Goal: Task Accomplishment & Management: Use online tool/utility

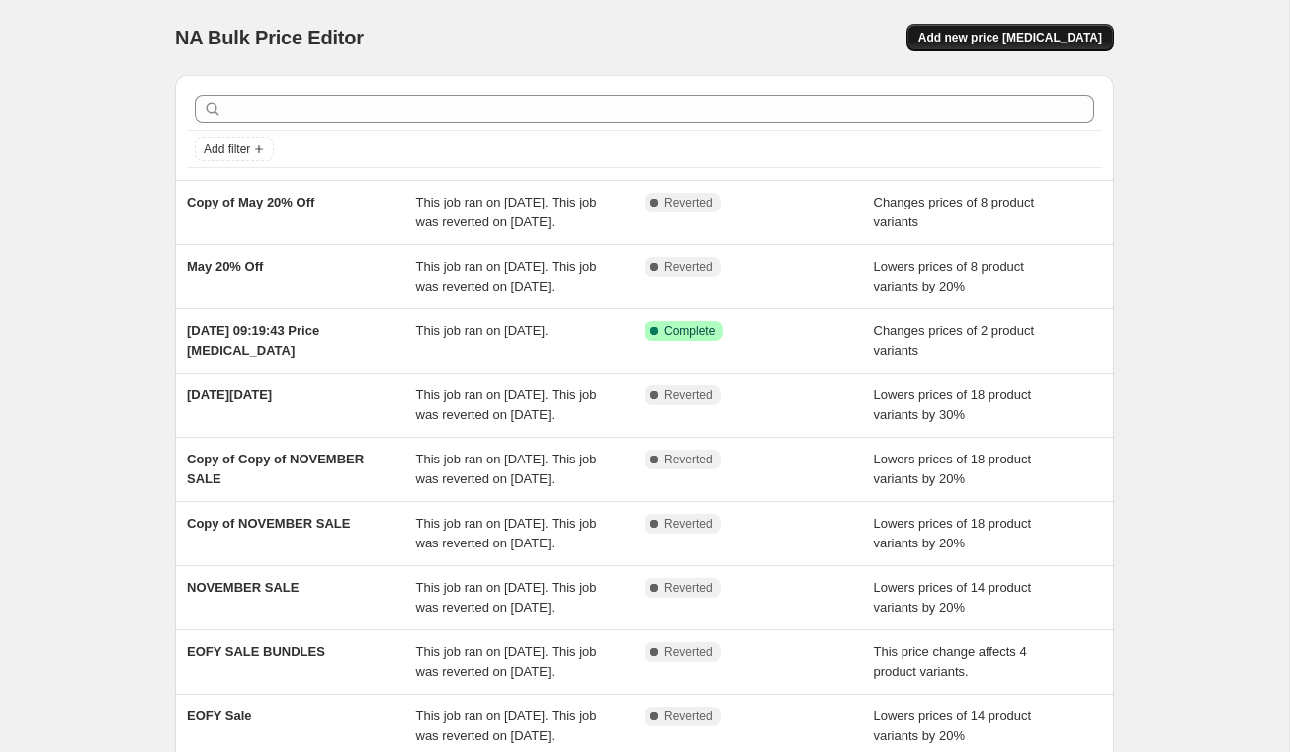
click at [1012, 44] on span "Add new price change job" at bounding box center [1010, 38] width 184 height 16
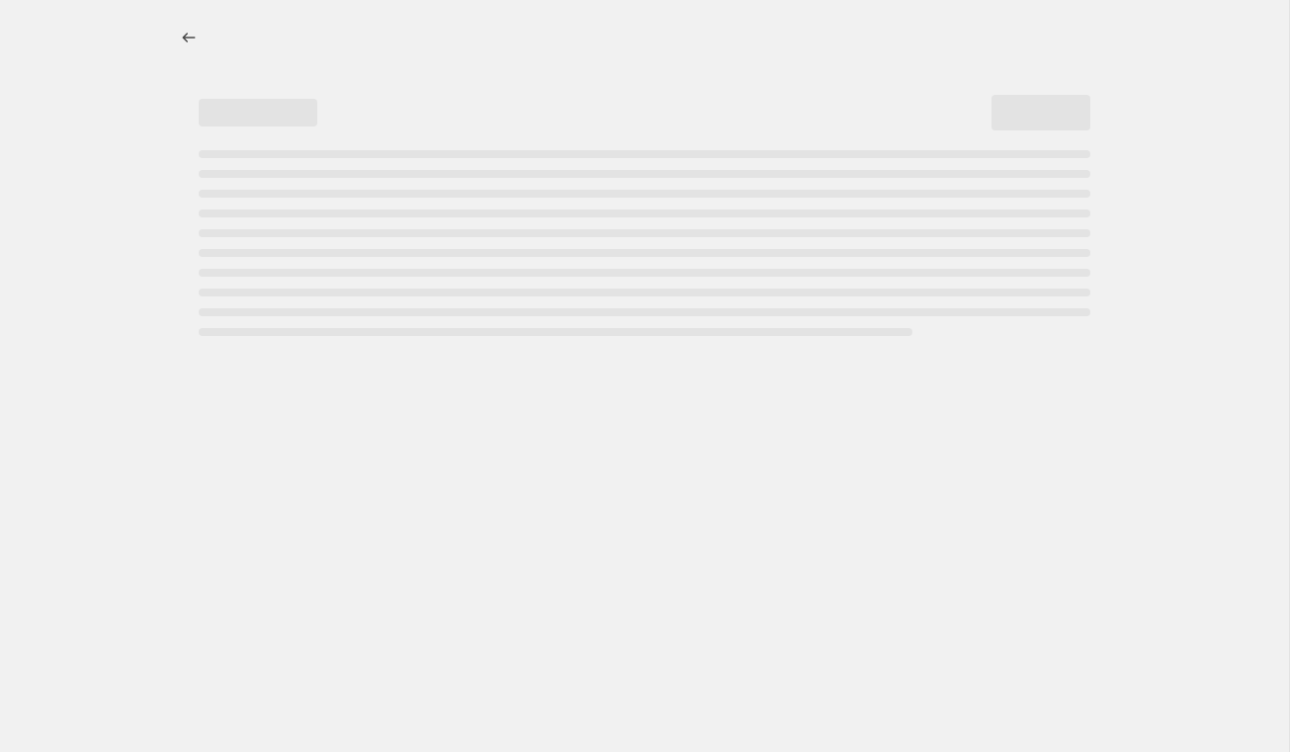
select select "percentage"
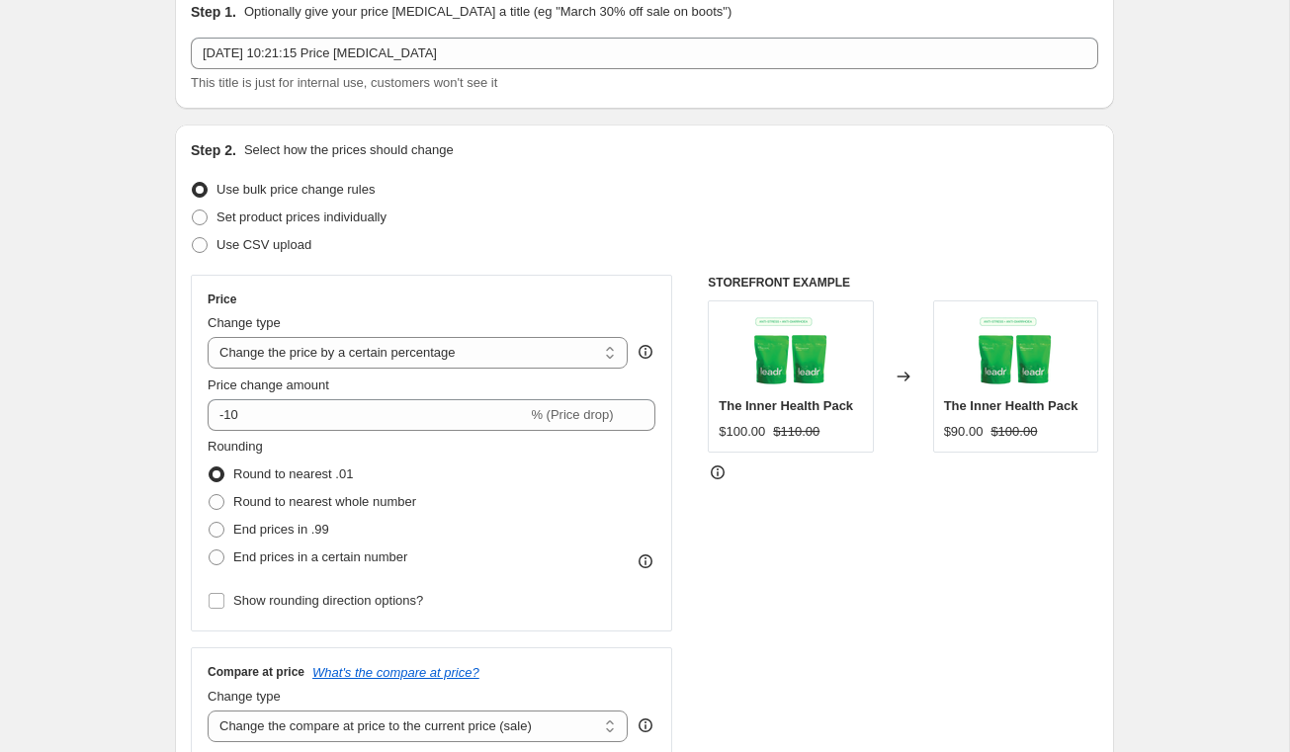
scroll to position [90, 0]
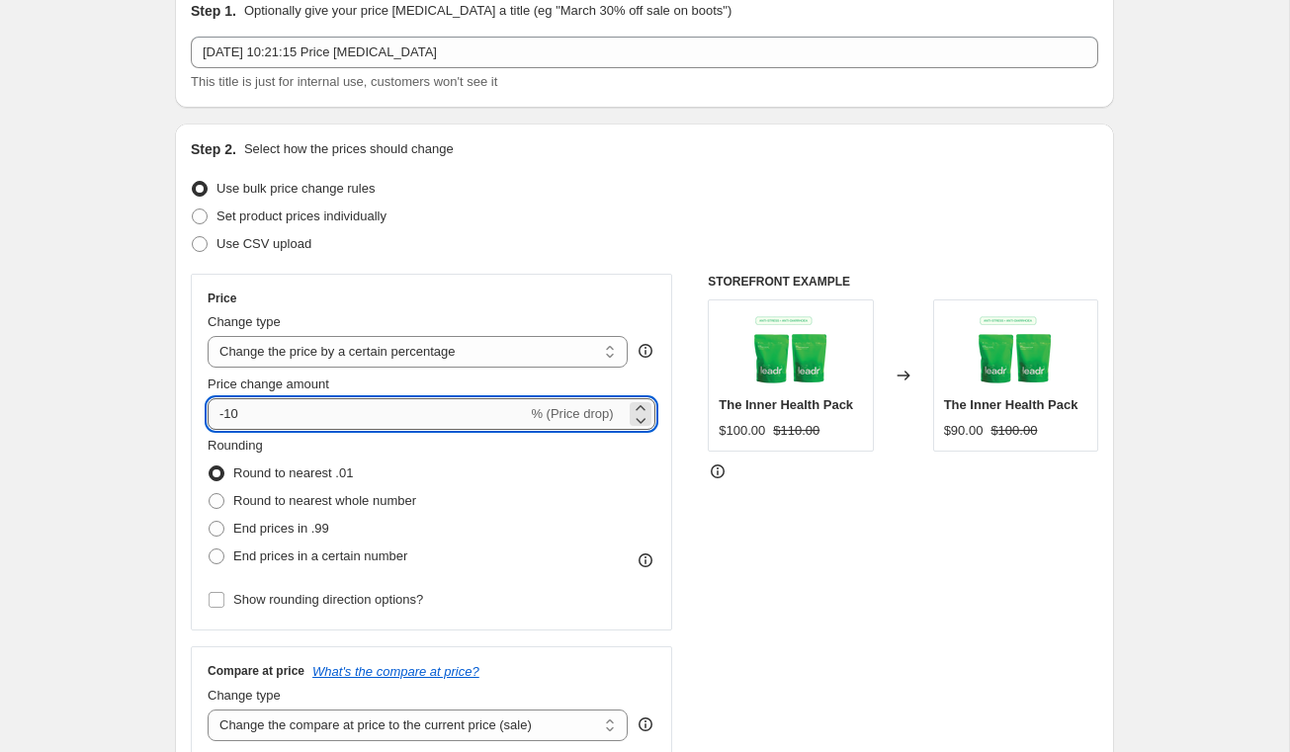
click at [267, 417] on input "-10" at bounding box center [367, 414] width 319 height 32
type input "-1"
type input "-3"
type input "-4"
type input "-20"
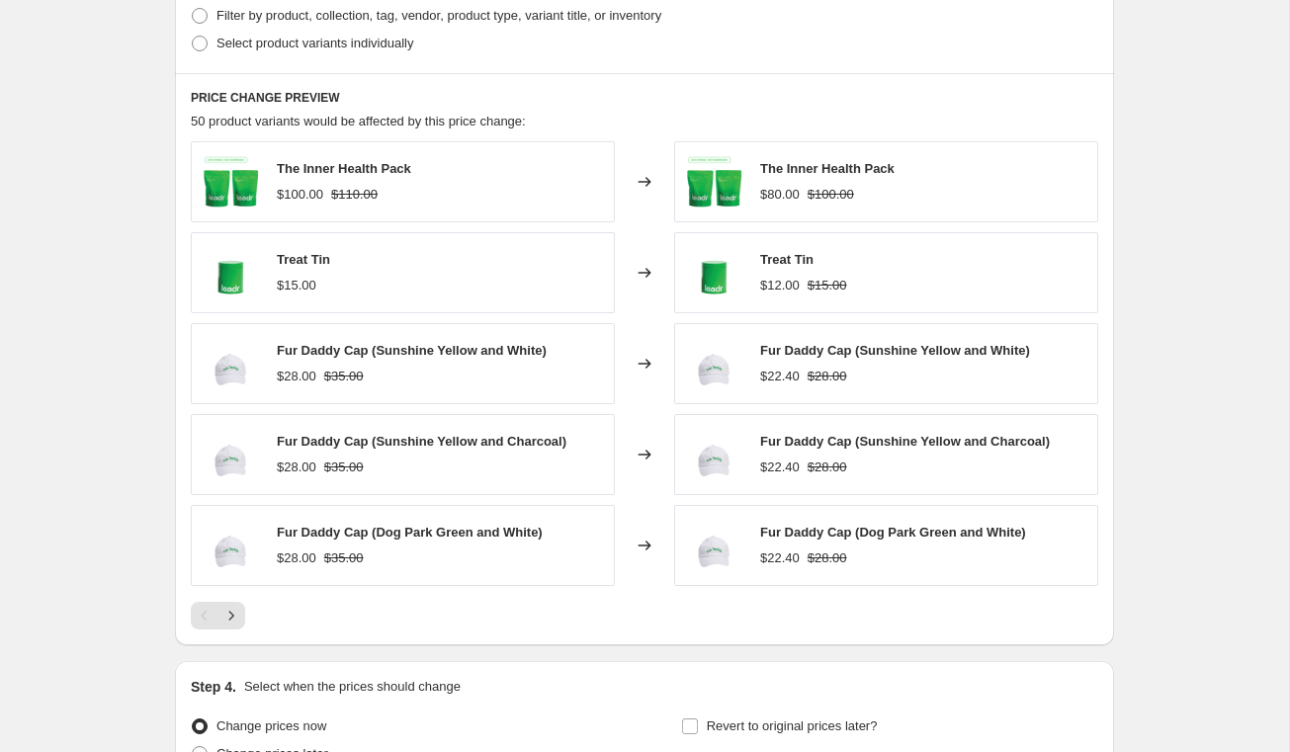
scroll to position [1029, 0]
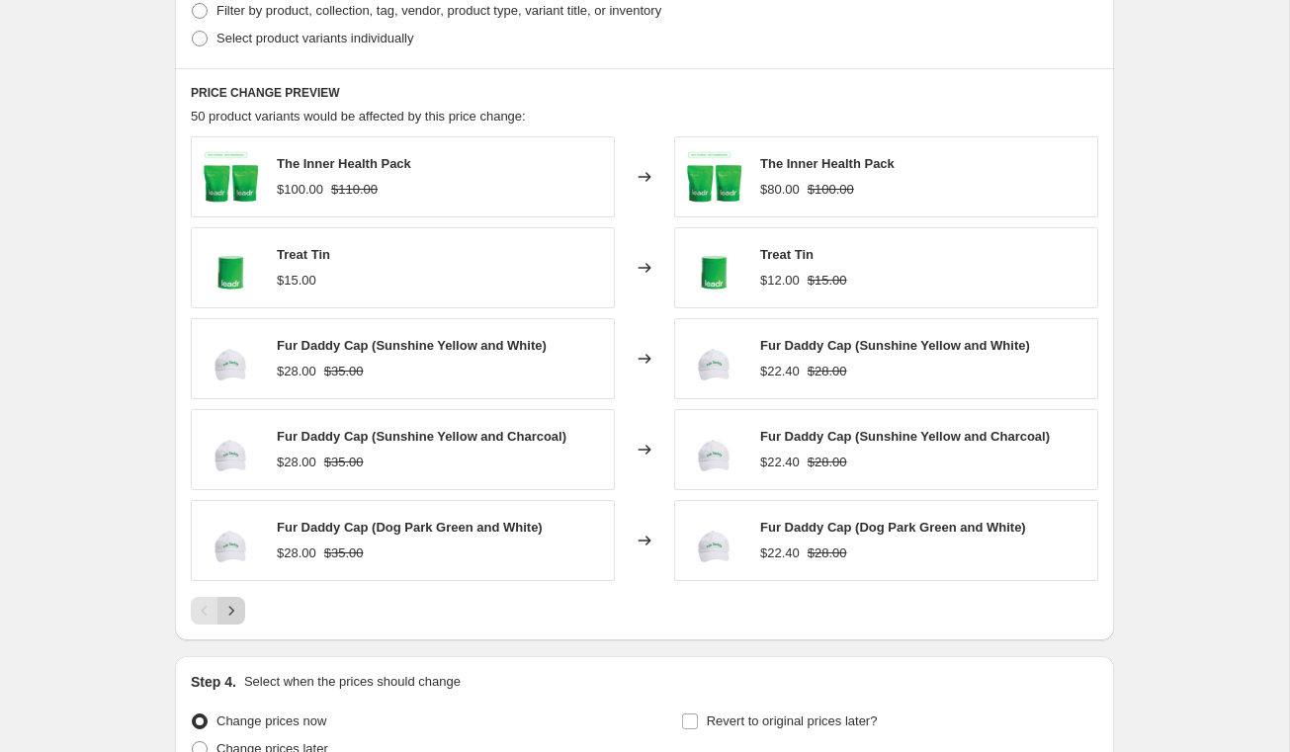
click at [229, 611] on icon "Next" at bounding box center [231, 611] width 20 height 20
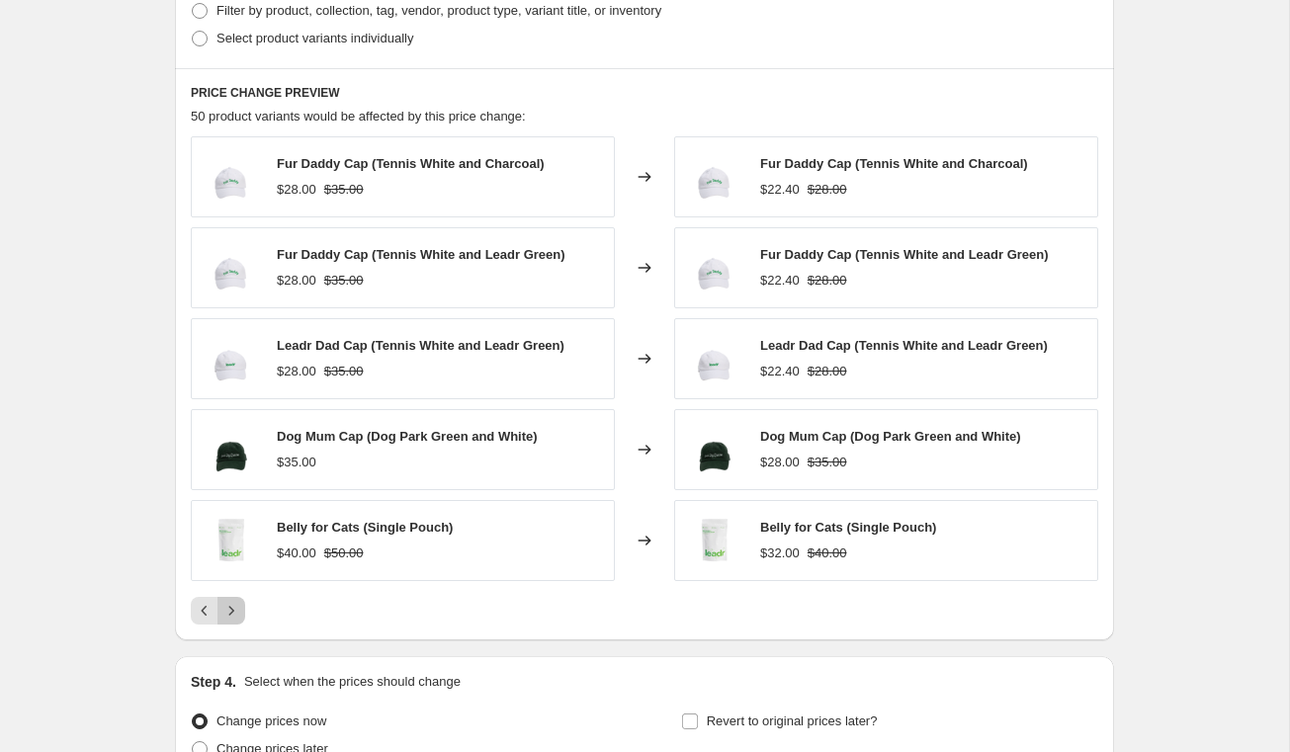
click at [233, 611] on icon "Next" at bounding box center [231, 610] width 5 height 9
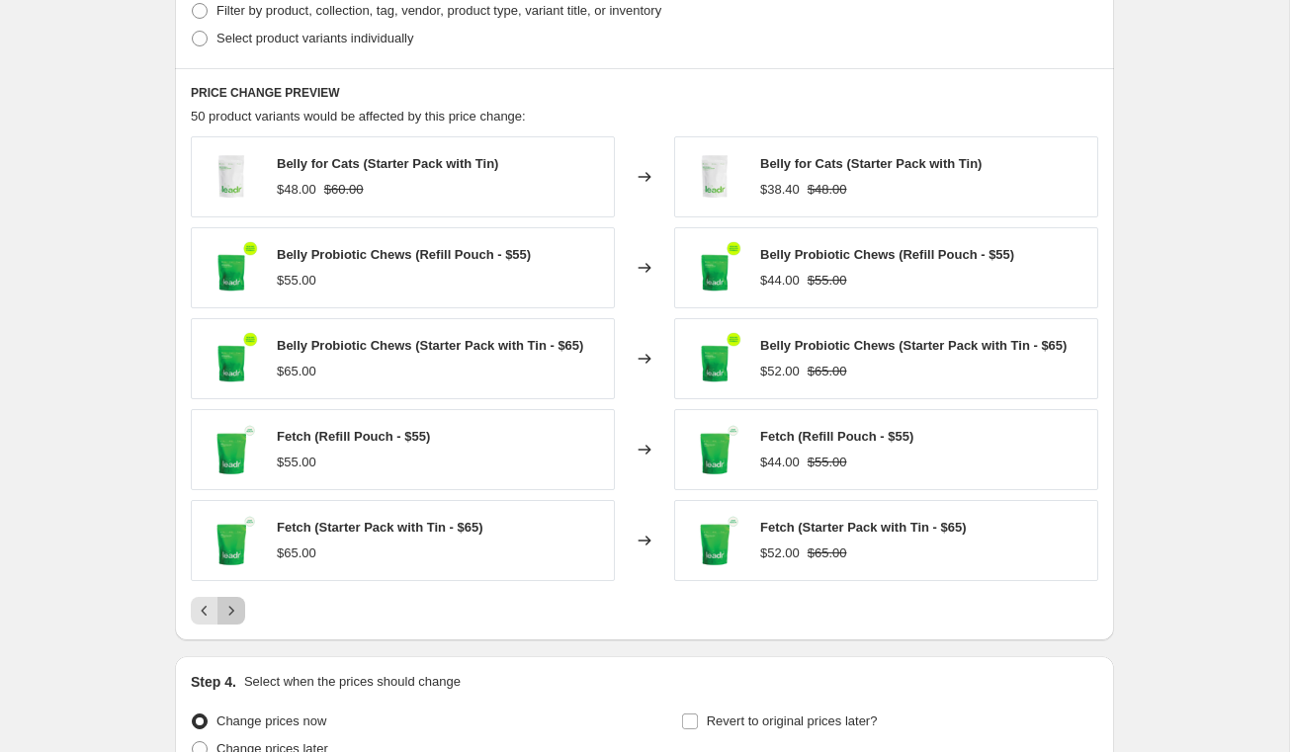
click at [230, 609] on icon "Next" at bounding box center [231, 611] width 20 height 20
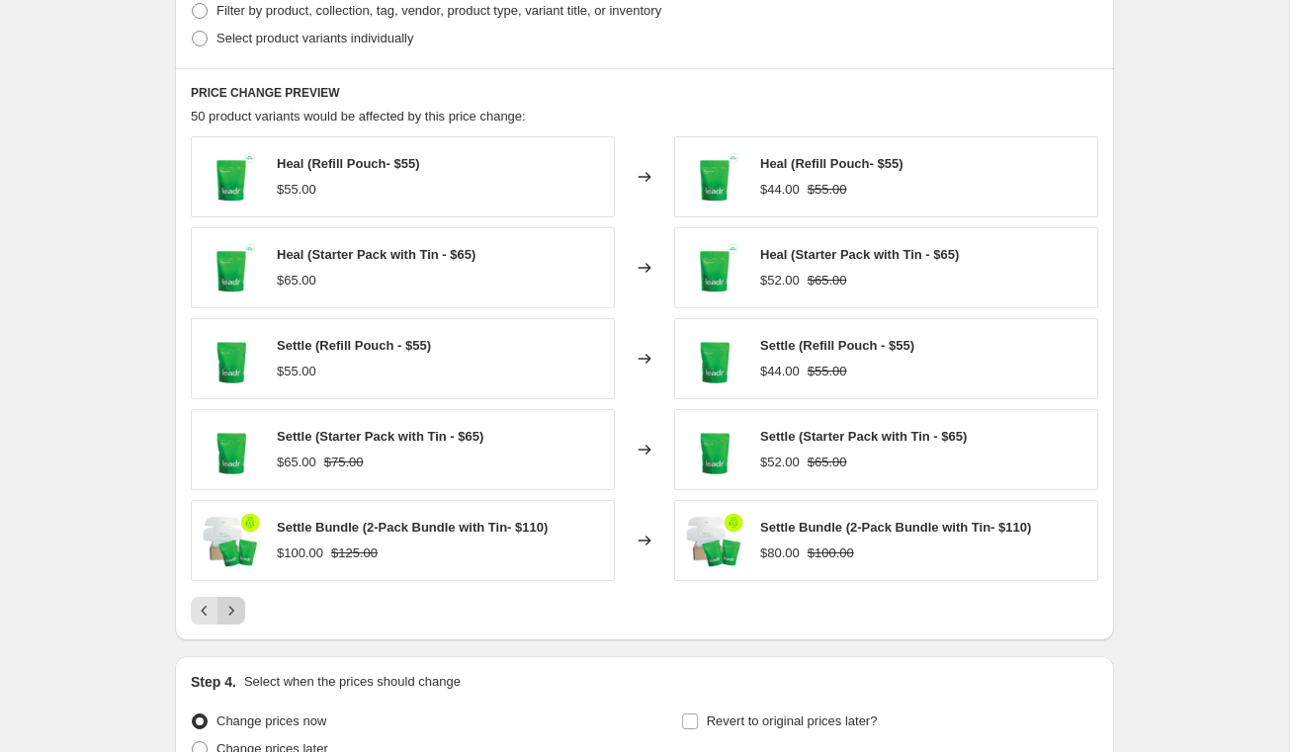
click at [238, 613] on icon "Next" at bounding box center [231, 611] width 20 height 20
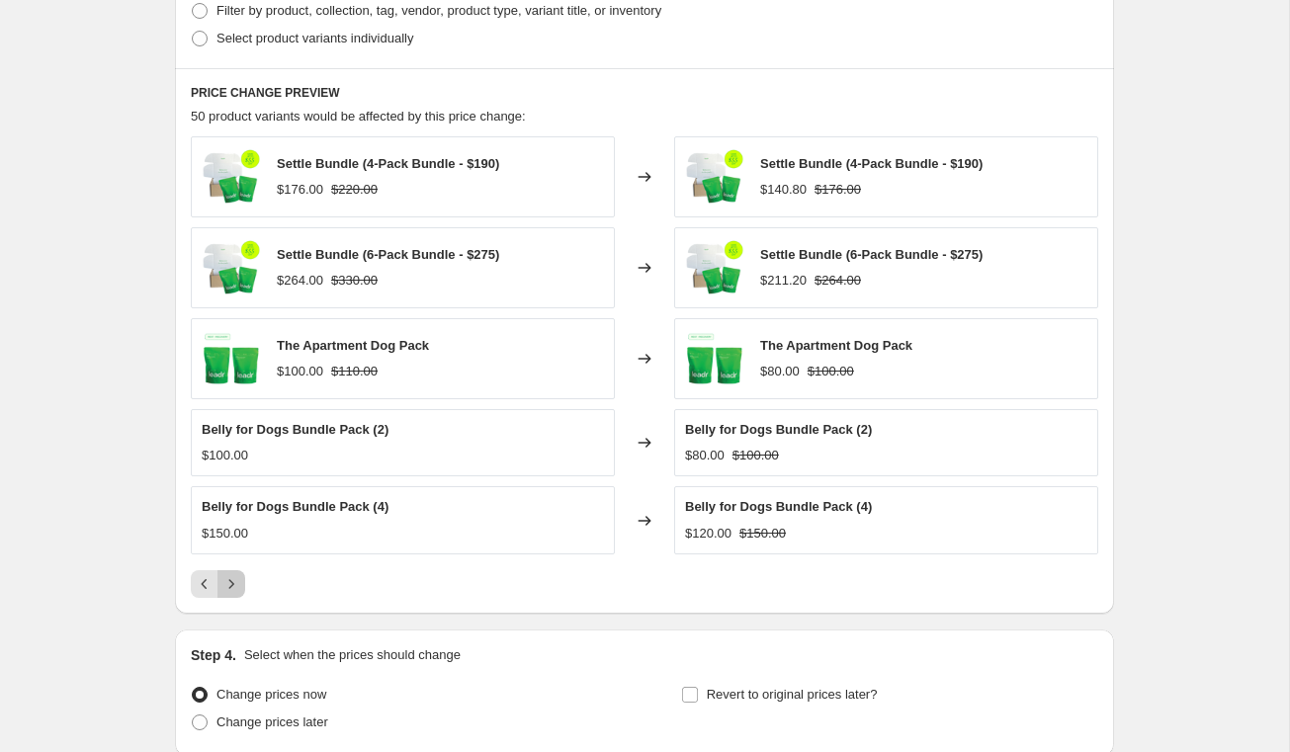
click at [237, 584] on icon "Next" at bounding box center [231, 584] width 20 height 20
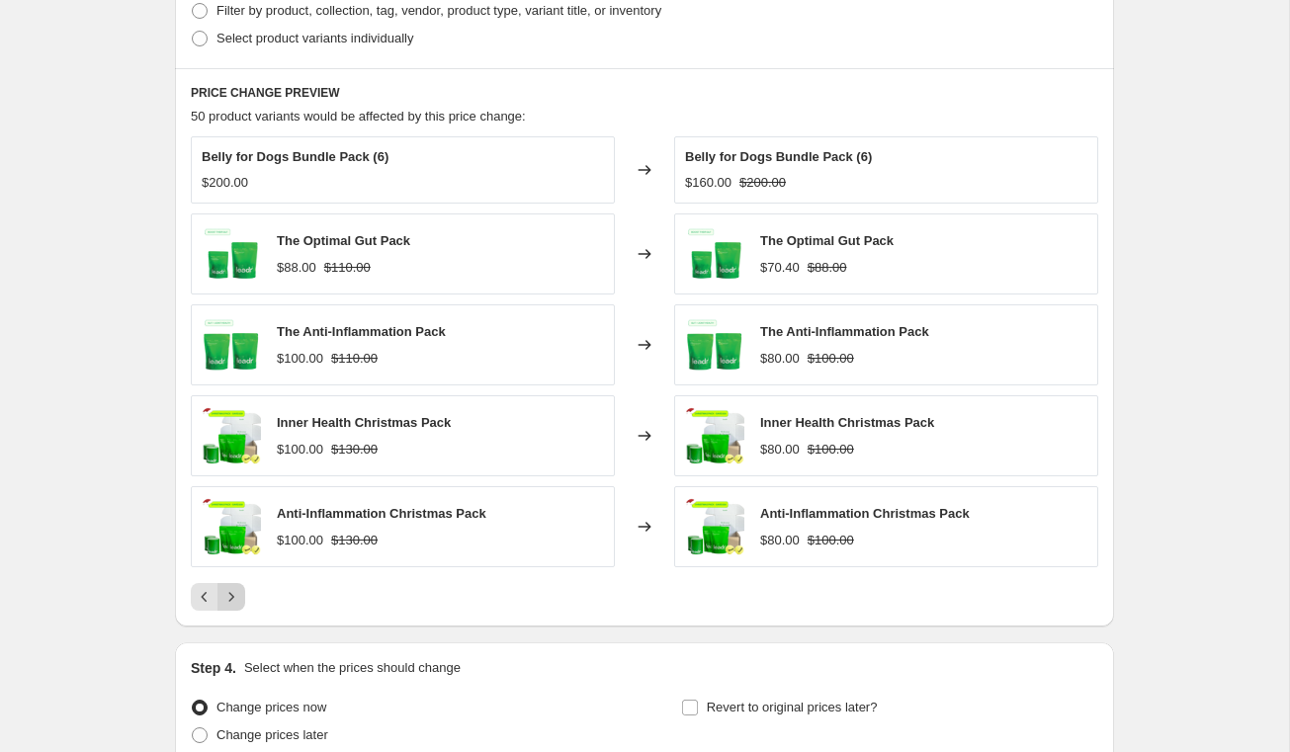
click at [230, 600] on icon "Next" at bounding box center [231, 597] width 5 height 9
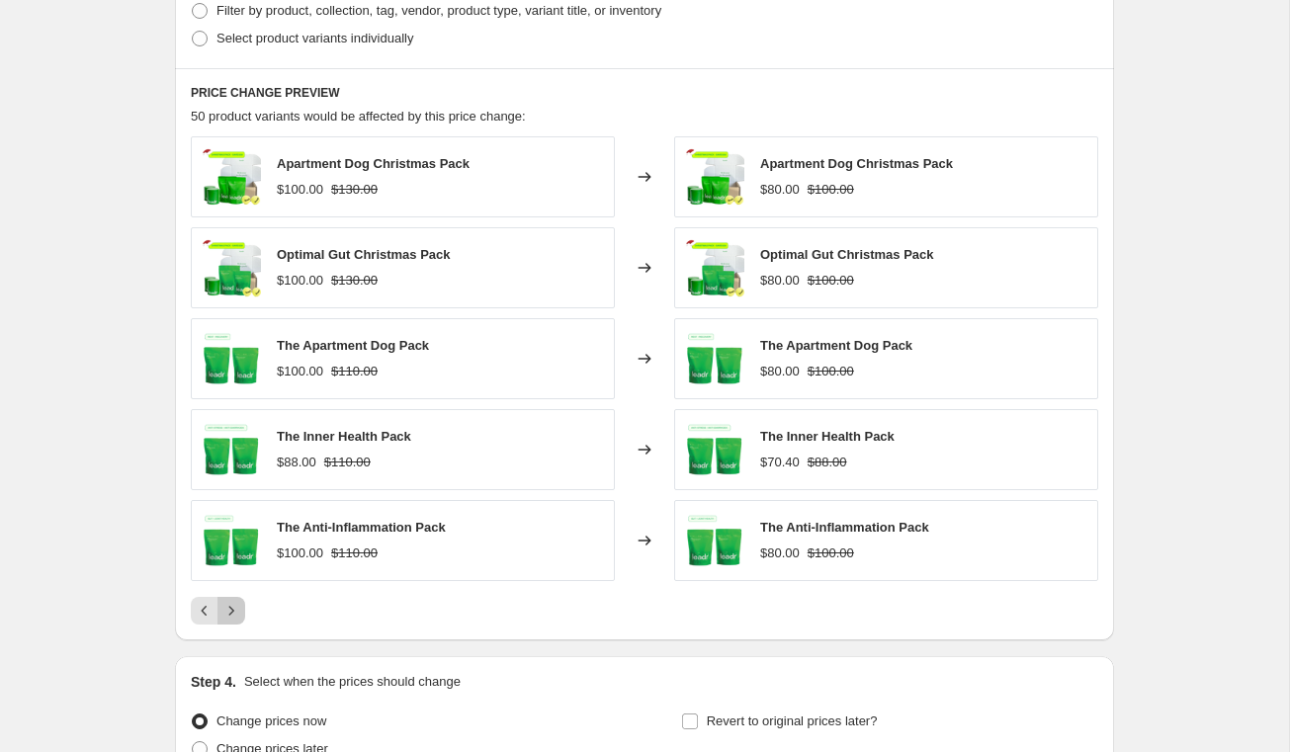
click at [234, 605] on icon "Next" at bounding box center [231, 611] width 20 height 20
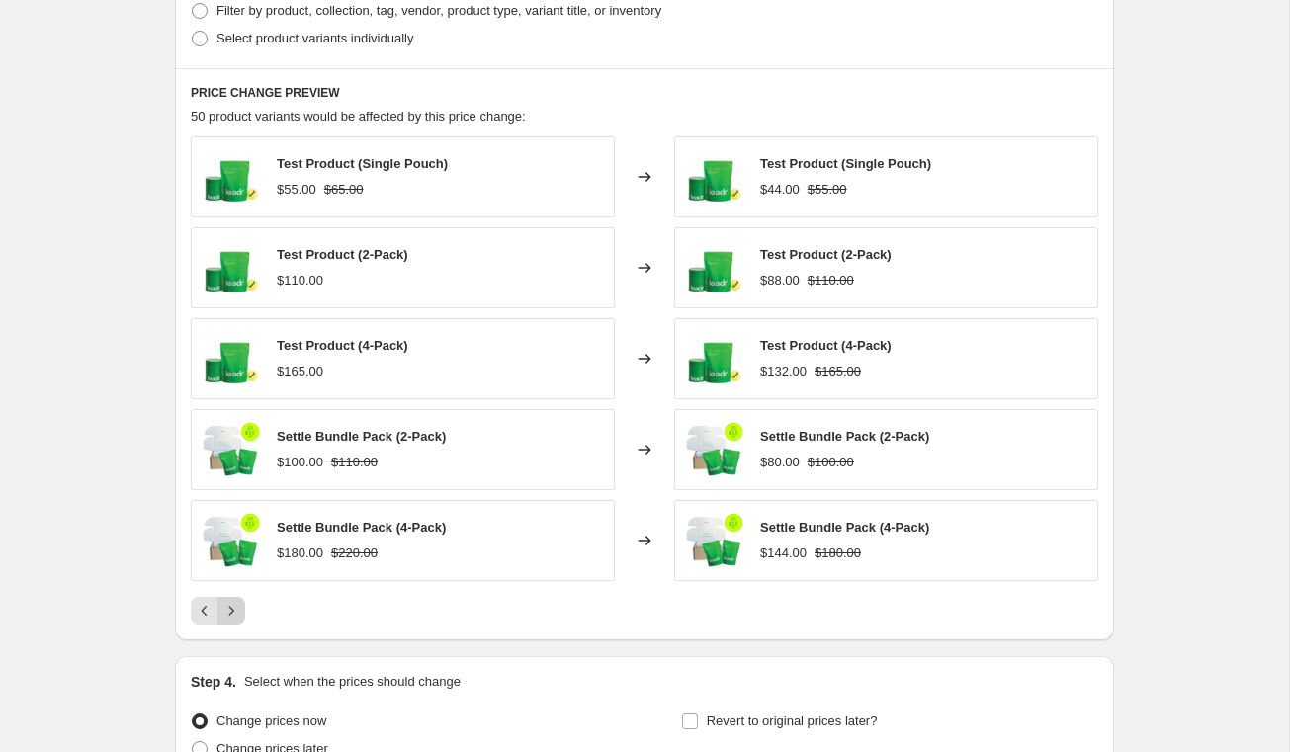
click at [228, 608] on icon "Next" at bounding box center [231, 611] width 20 height 20
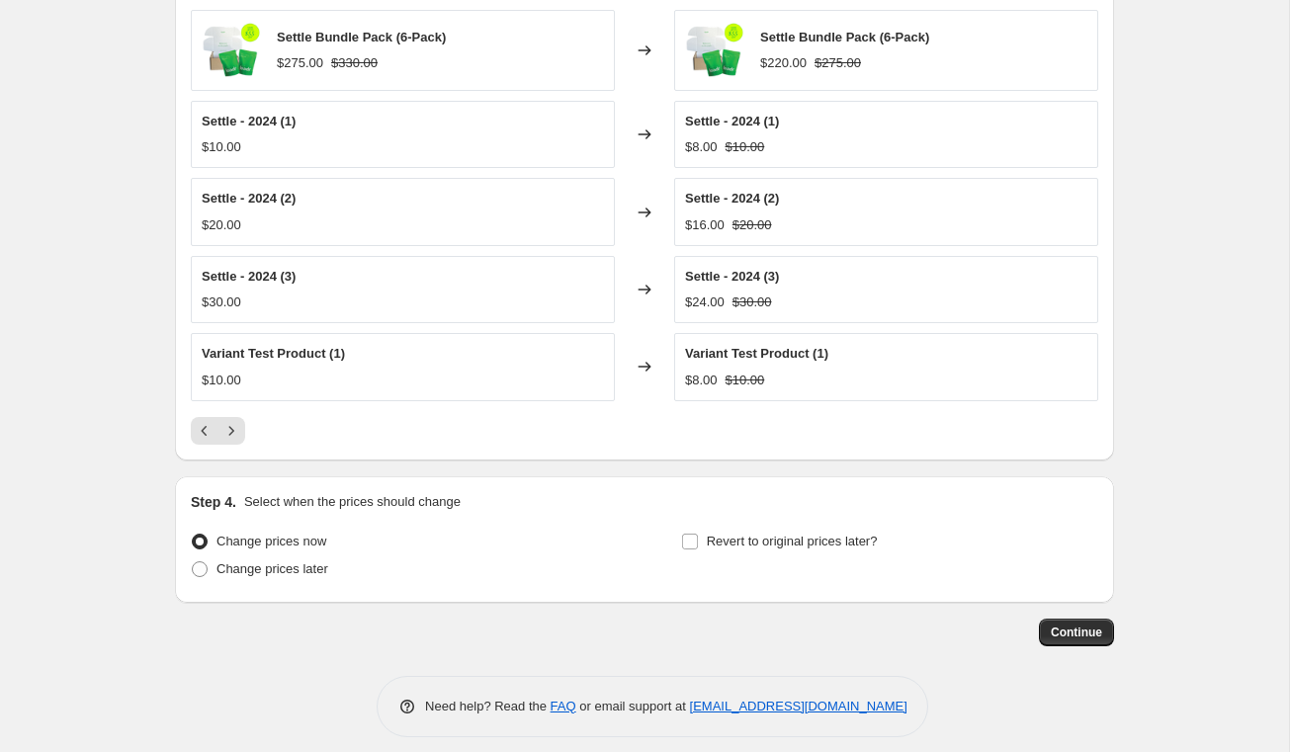
scroll to position [1170, 0]
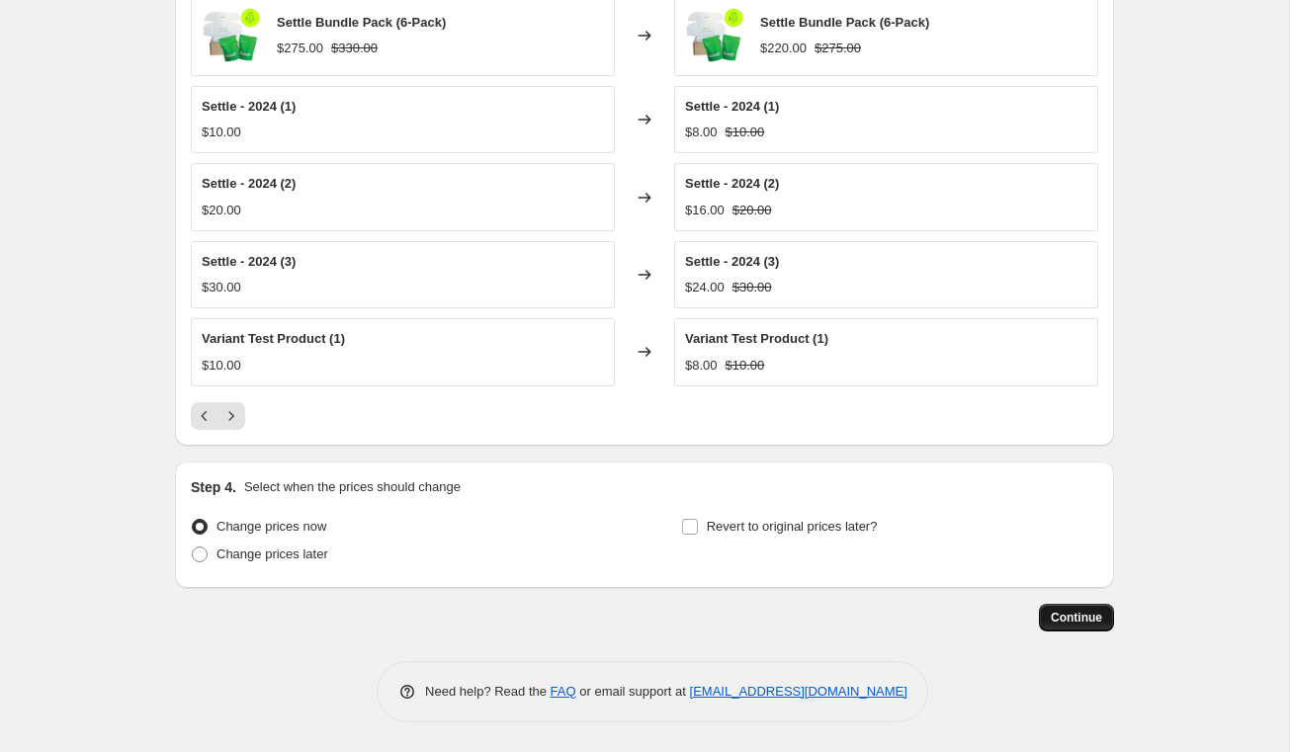
click at [1072, 610] on span "Continue" at bounding box center [1076, 618] width 51 height 16
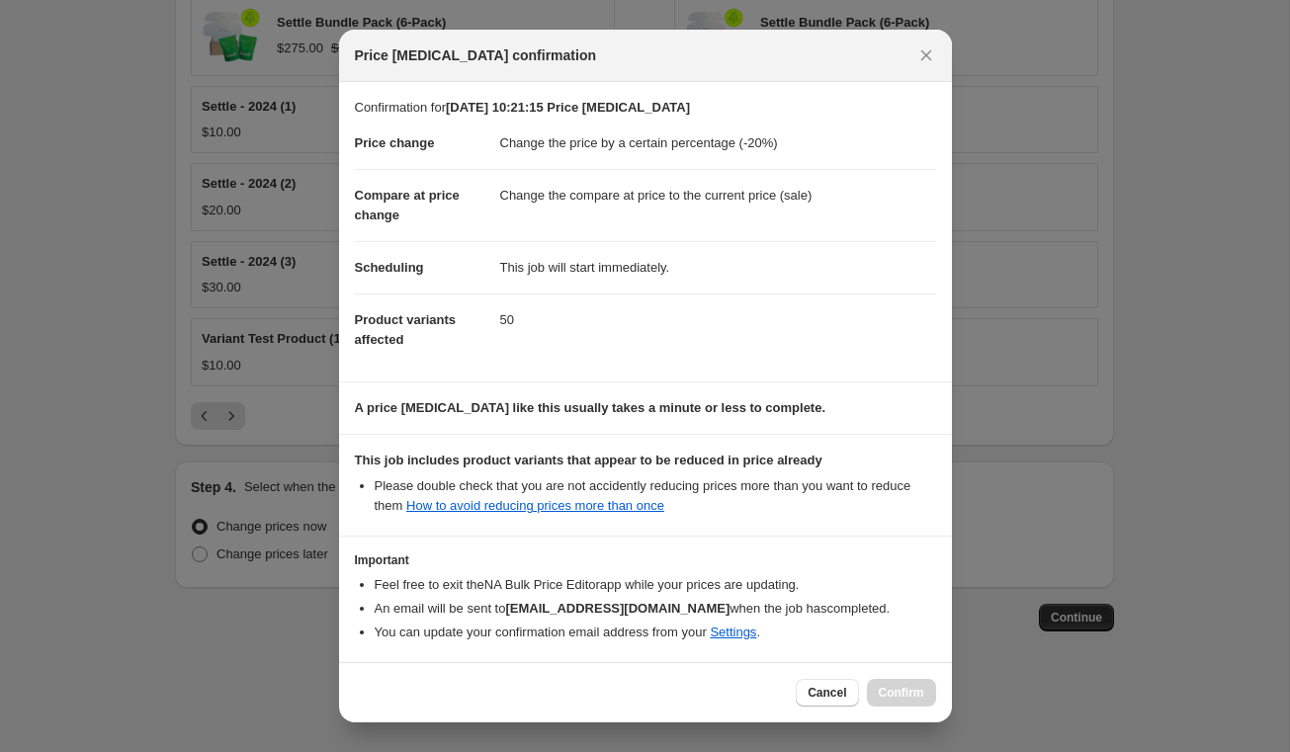
scroll to position [80, 0]
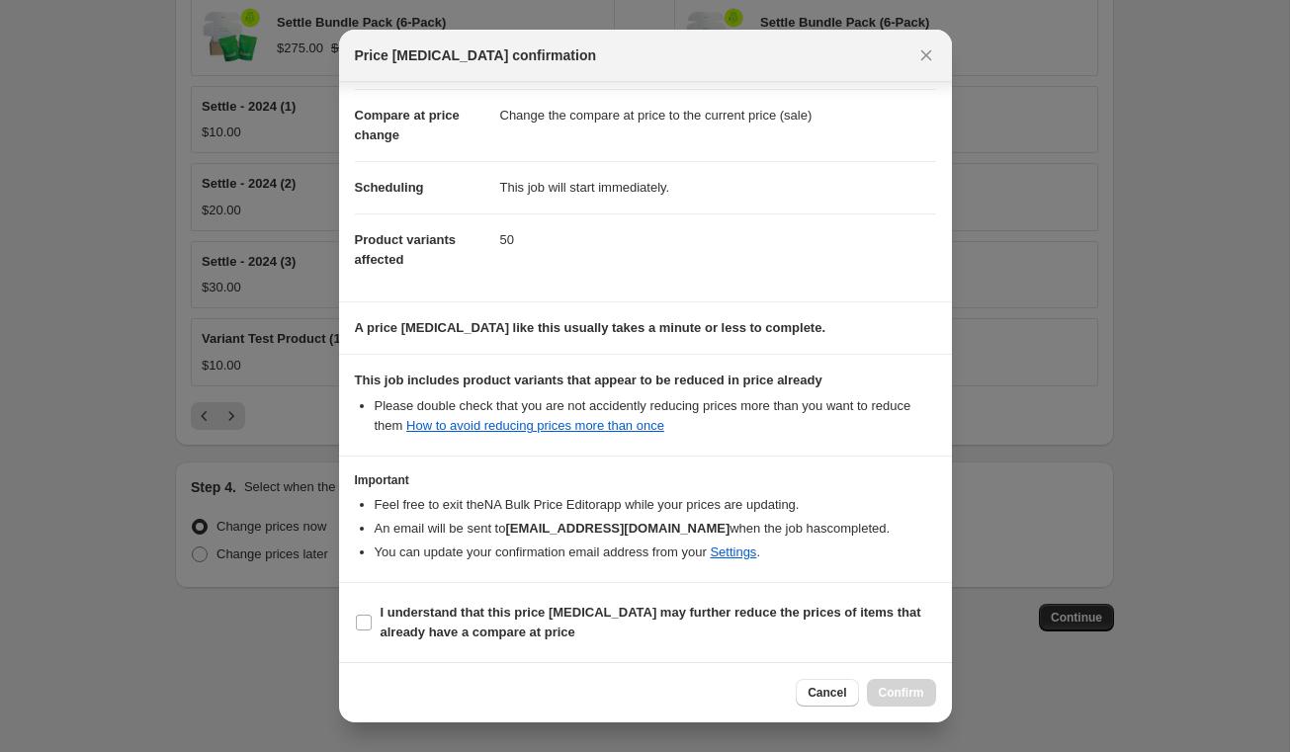
click at [636, 453] on section "This job includes product variants that appear to be reduced in price already P…" at bounding box center [645, 405] width 613 height 101
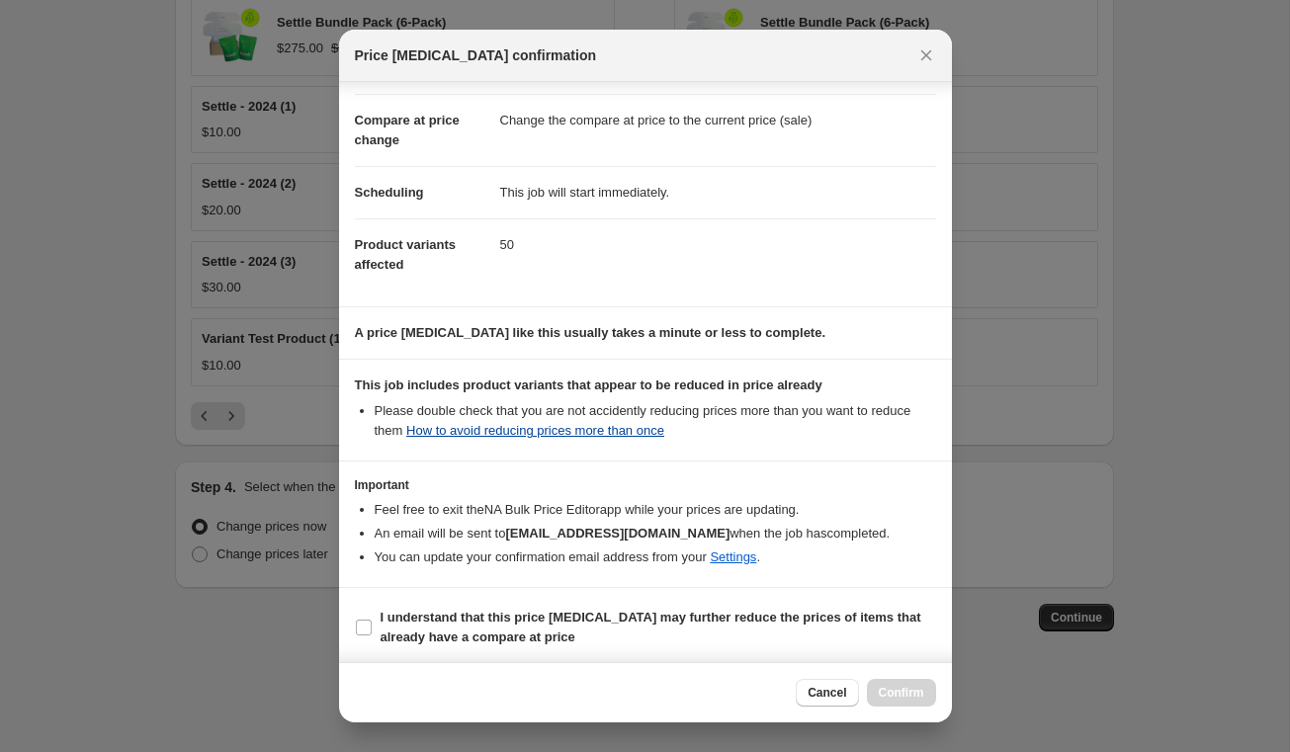
scroll to position [76, 0]
click at [932, 56] on icon "Close" at bounding box center [926, 55] width 20 height 20
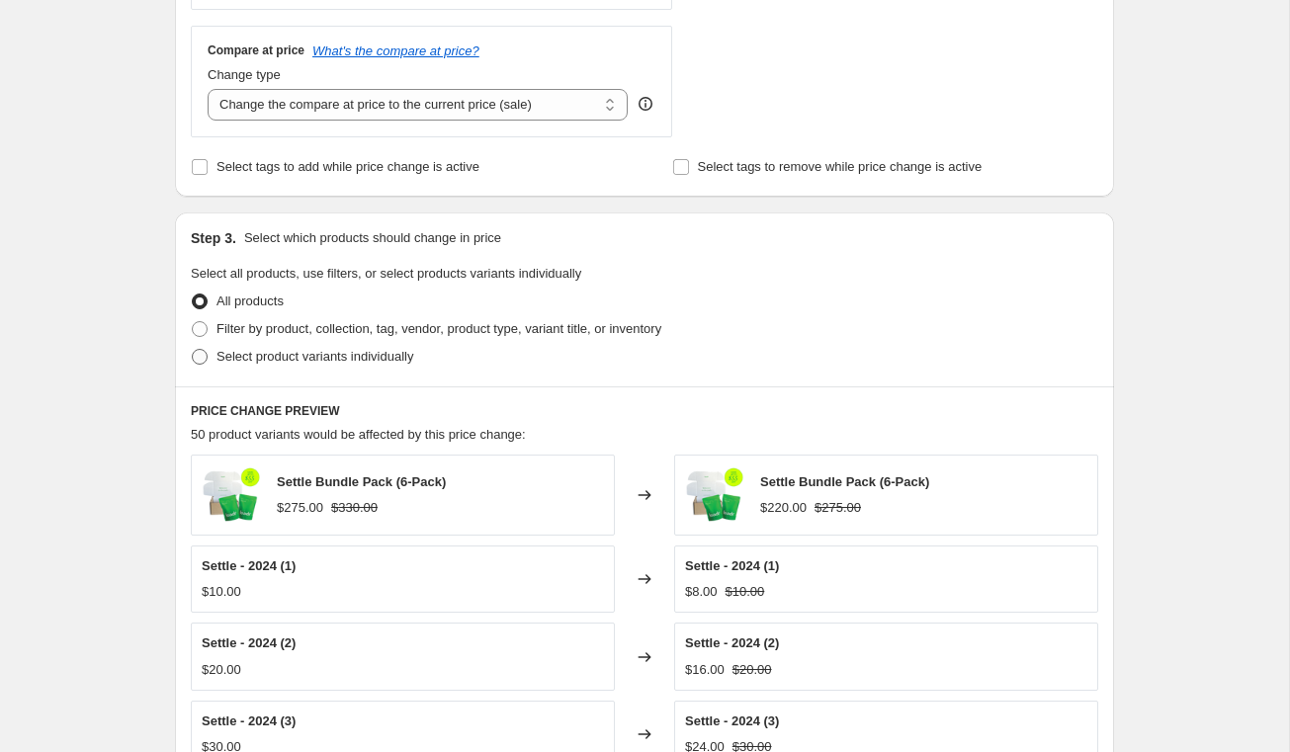
scroll to position [754, 0]
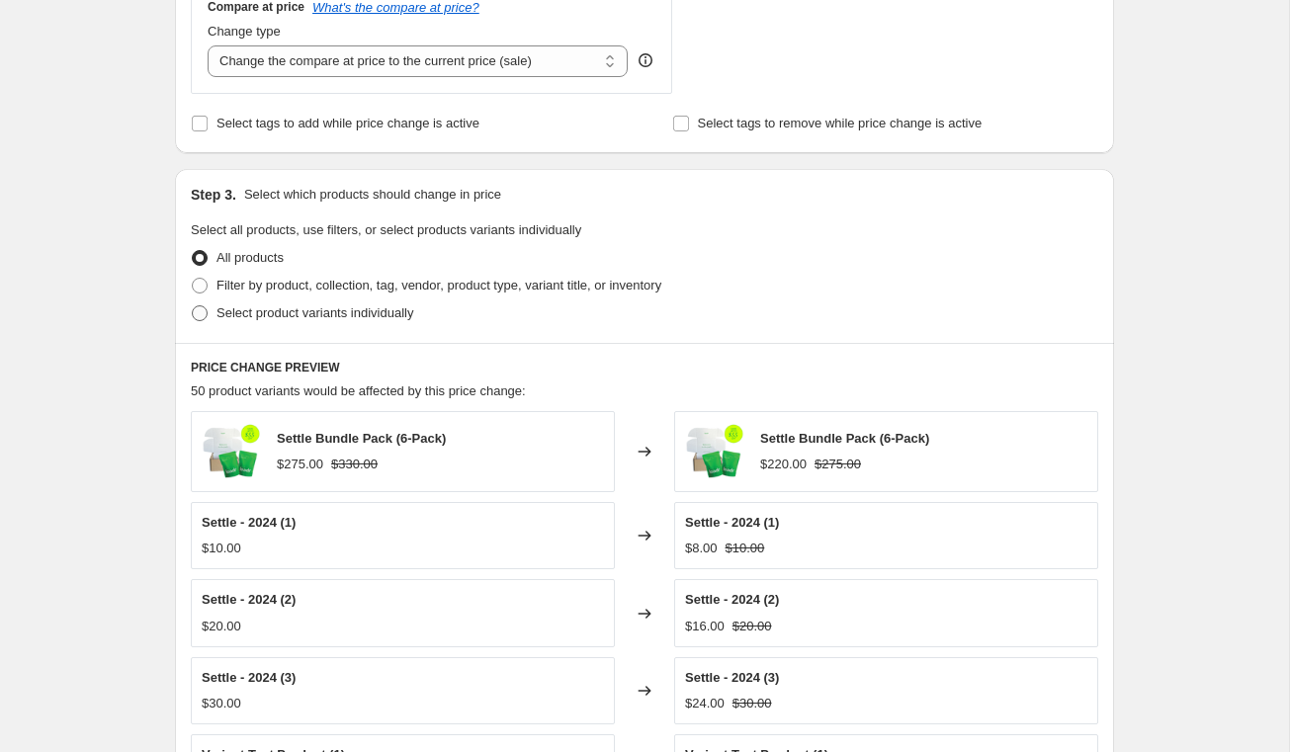
click at [202, 315] on span at bounding box center [200, 313] width 16 height 16
click at [193, 306] on input "Select product variants individually" at bounding box center [192, 305] width 1 height 1
radio input "true"
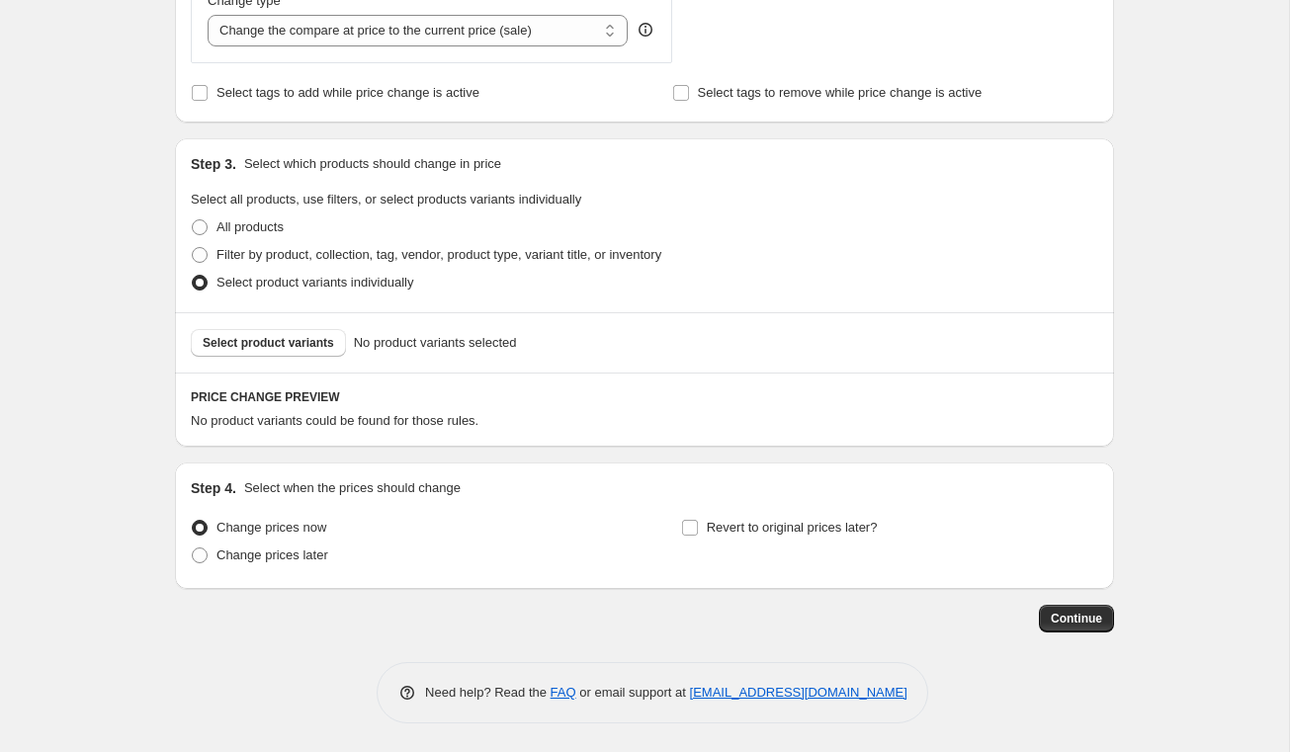
scroll to position [786, 0]
click at [272, 345] on span "Select product variants" at bounding box center [268, 342] width 131 height 16
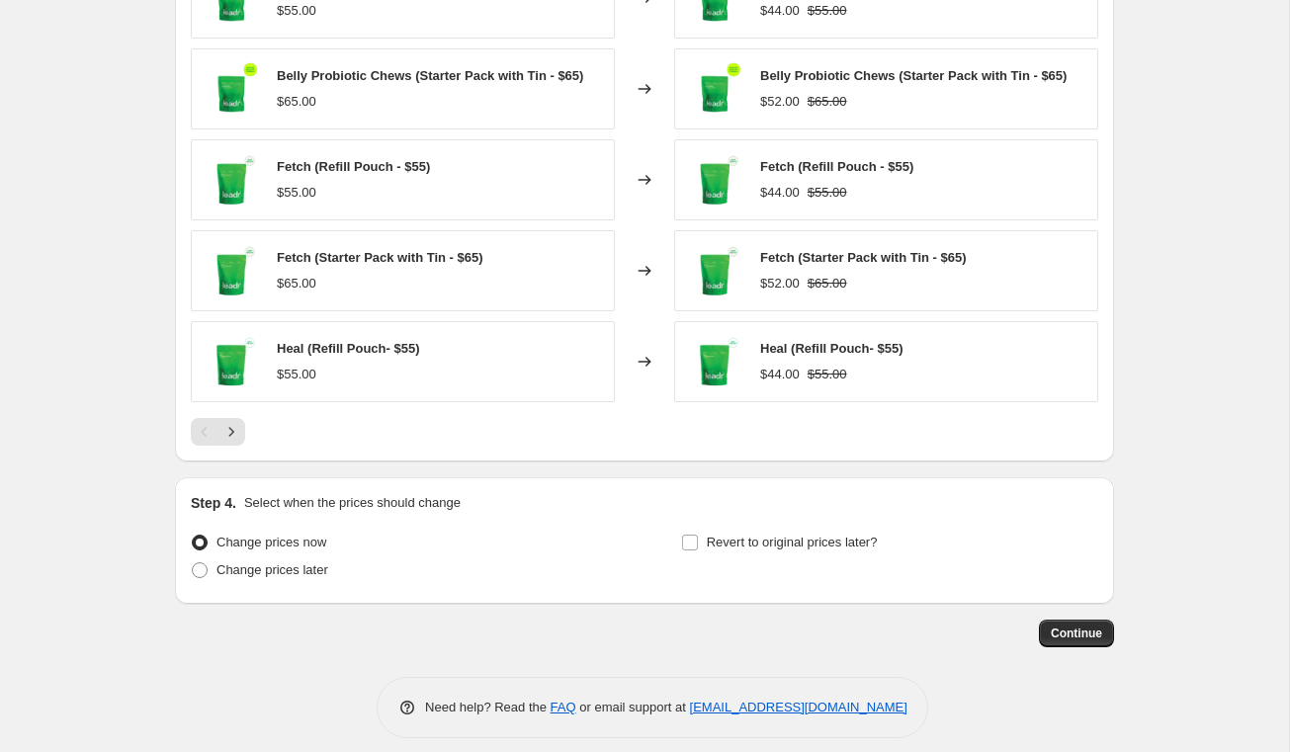
scroll to position [1284, 0]
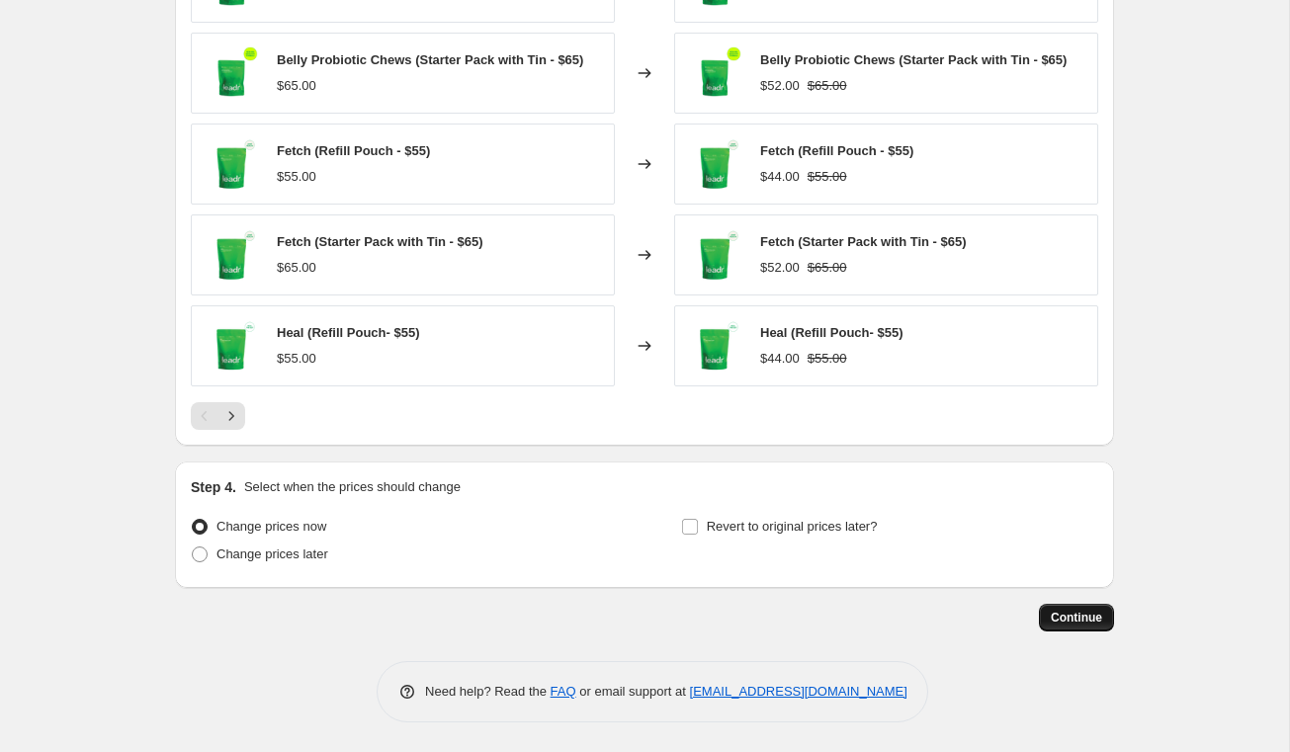
click at [1089, 616] on span "Continue" at bounding box center [1076, 618] width 51 height 16
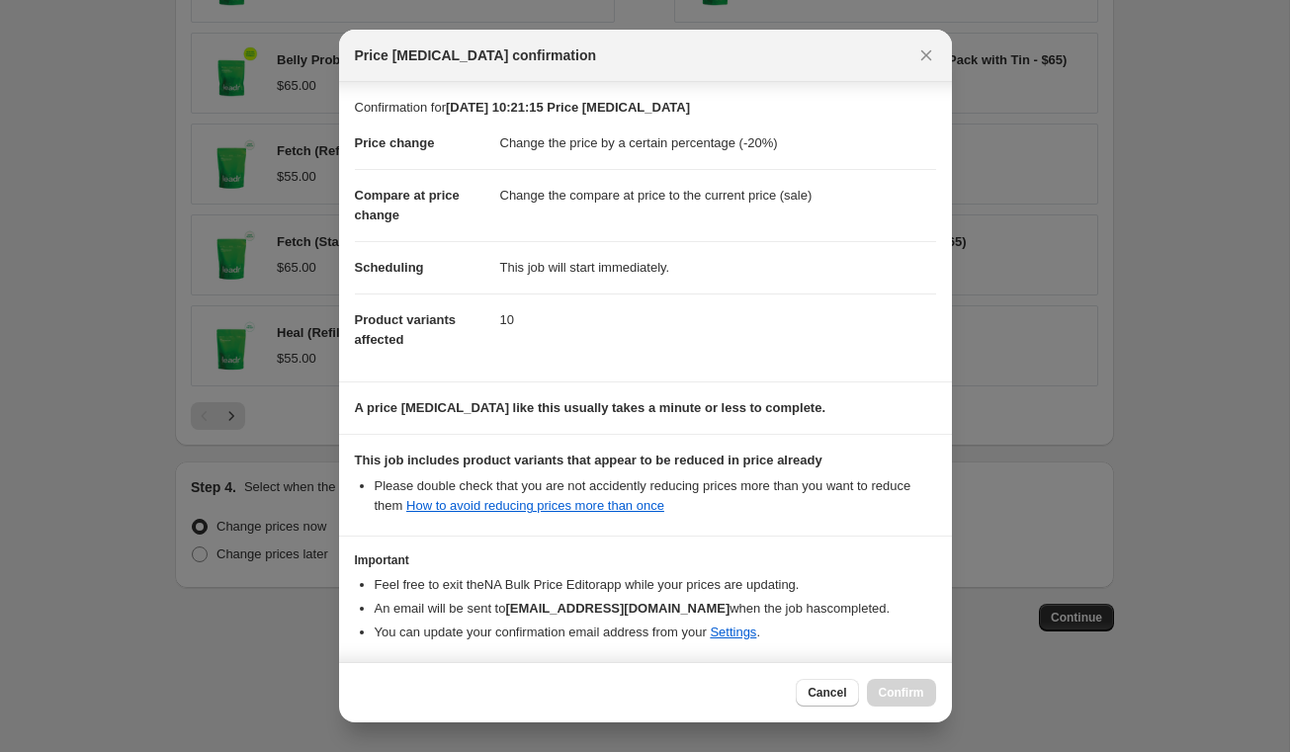
scroll to position [80, 0]
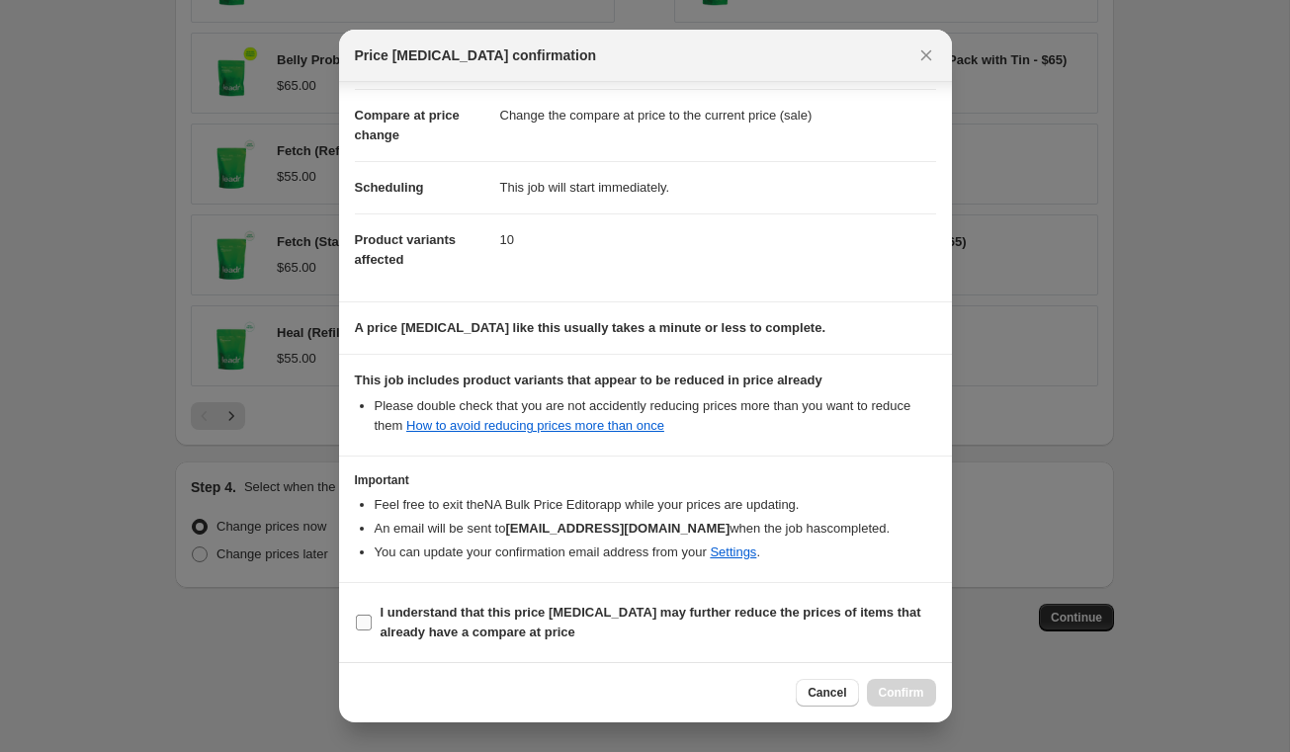
click at [422, 630] on b "I understand that this price change job may further reduce the prices of items …" at bounding box center [651, 622] width 541 height 35
click at [372, 630] on input "I understand that this price change job may further reduce the prices of items …" at bounding box center [364, 623] width 16 height 16
checkbox input "true"
click at [912, 693] on span "Confirm" at bounding box center [901, 693] width 45 height 16
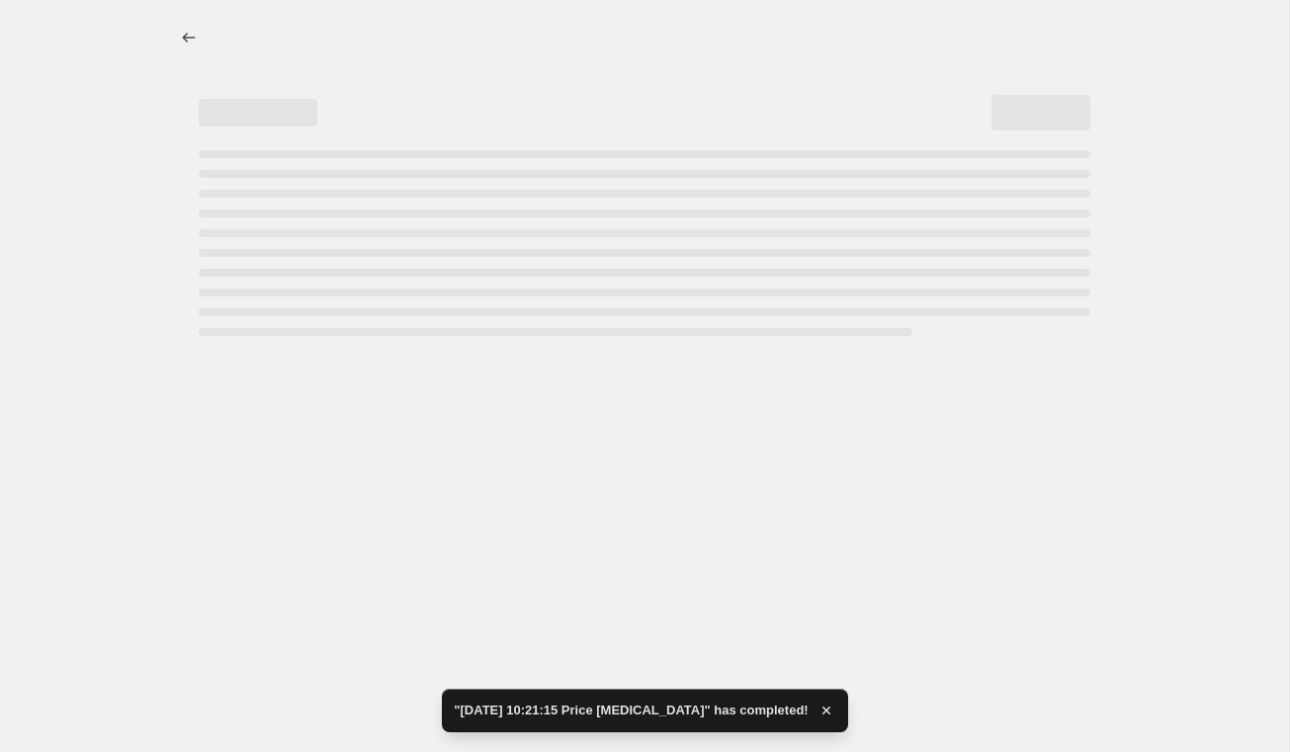
select select "percentage"
